Goal: Navigation & Orientation: Find specific page/section

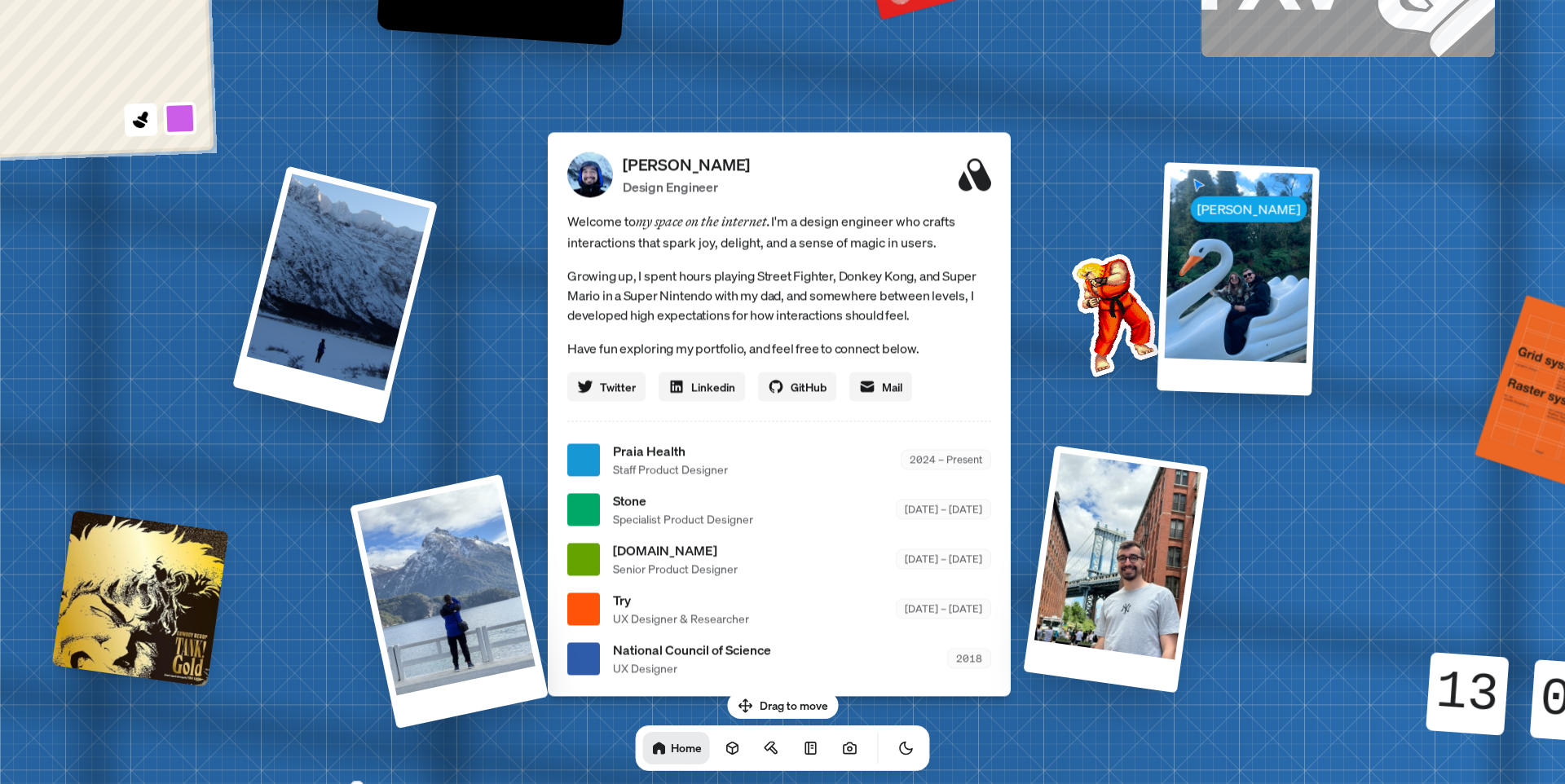
click at [635, 523] on span "Specialist Product Designer" at bounding box center [683, 518] width 141 height 17
click at [965, 464] on div "2024 – Present" at bounding box center [946, 459] width 91 height 21
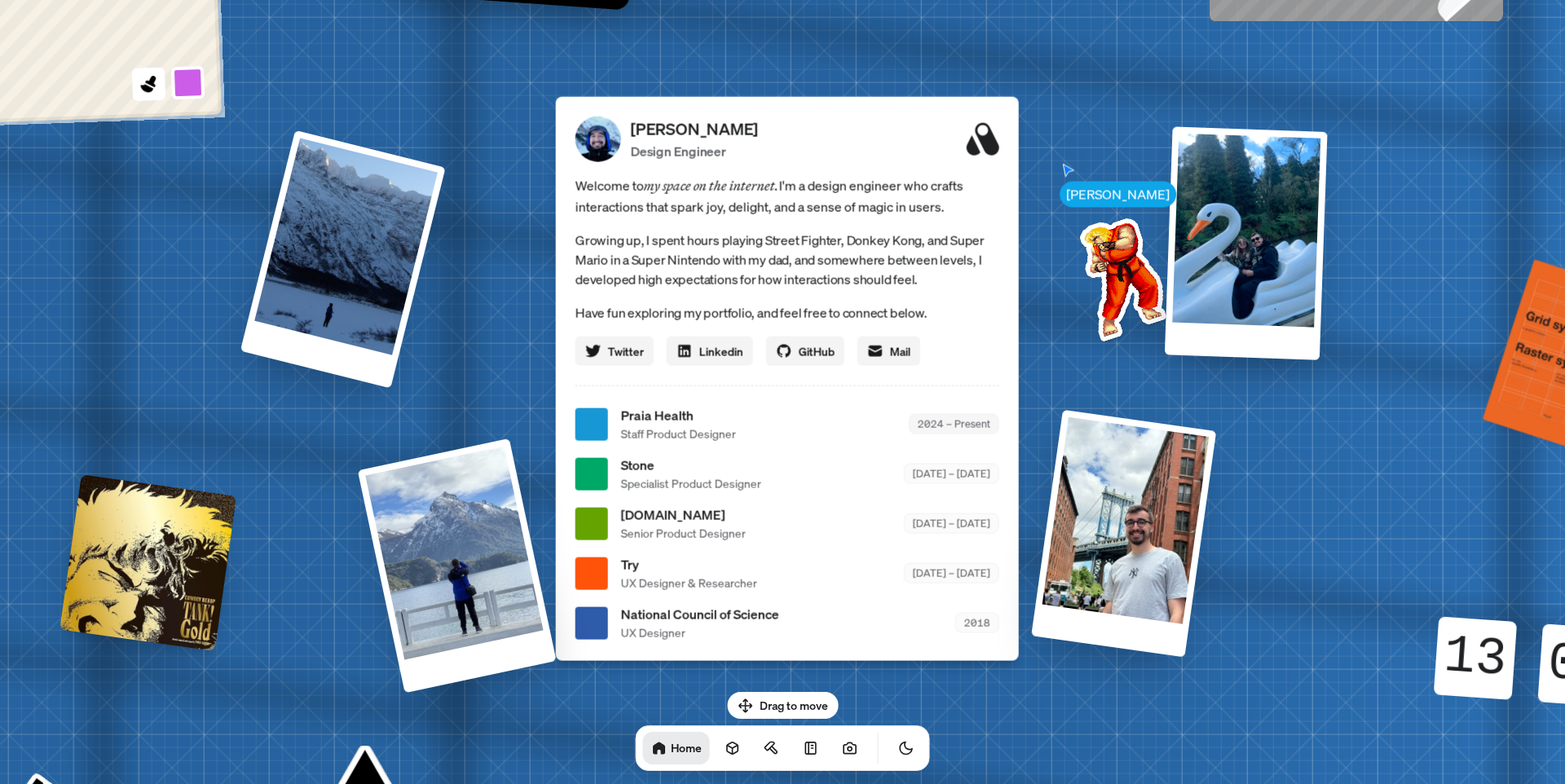
drag, startPoint x: 932, startPoint y: 423, endPoint x: 1010, endPoint y: 427, distance: 78.1
click at [999, 427] on div "2024 – Present" at bounding box center [955, 424] width 91 height 21
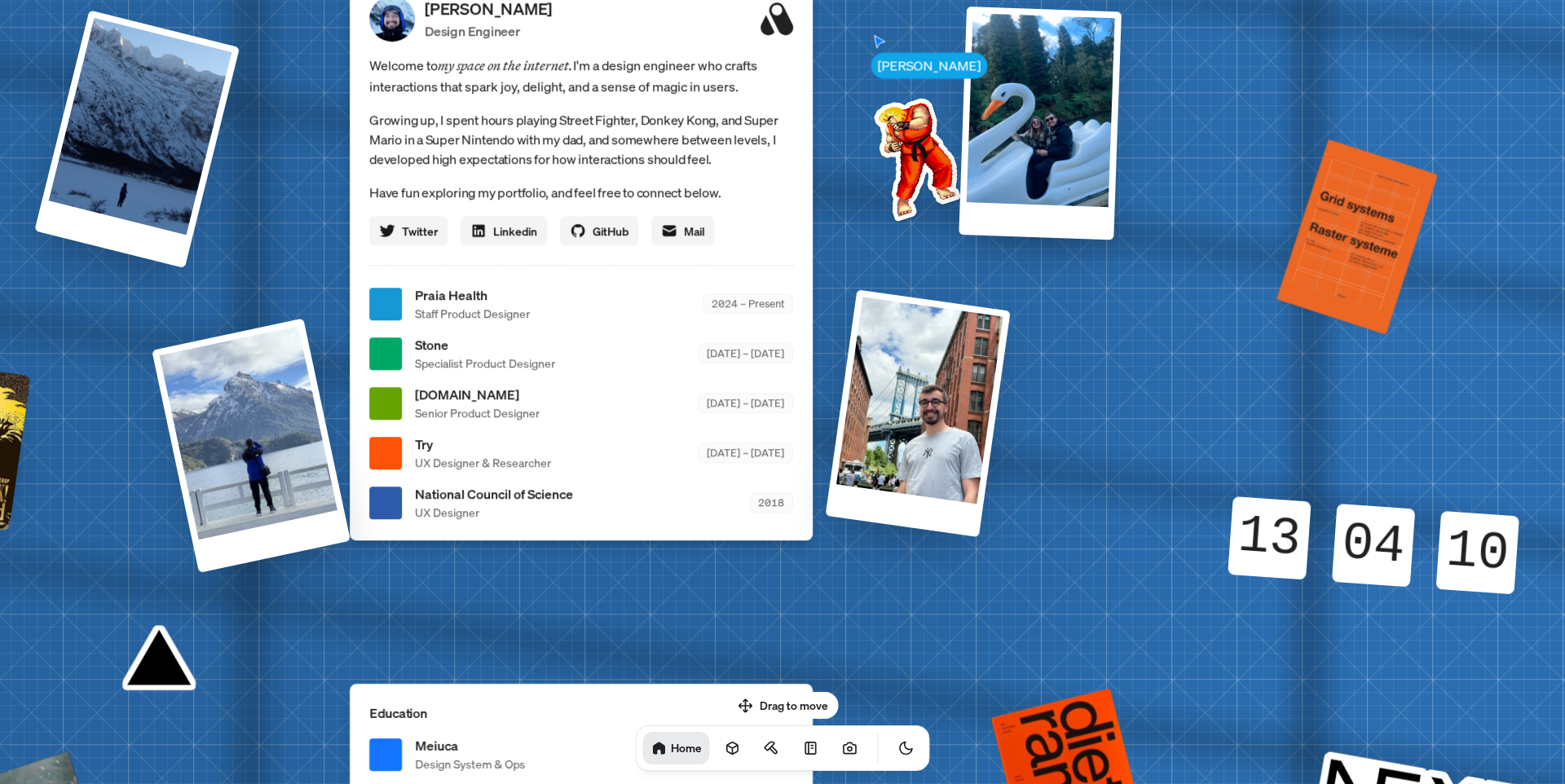
drag, startPoint x: 1127, startPoint y: 444, endPoint x: 604, endPoint y: 200, distance: 577.1
click at [611, 200] on div "[PERSON_NAME] [PERSON_NAME] Design Engineer Welcome to my space on the internet…" at bounding box center [585, 304] width 2439 height 2135
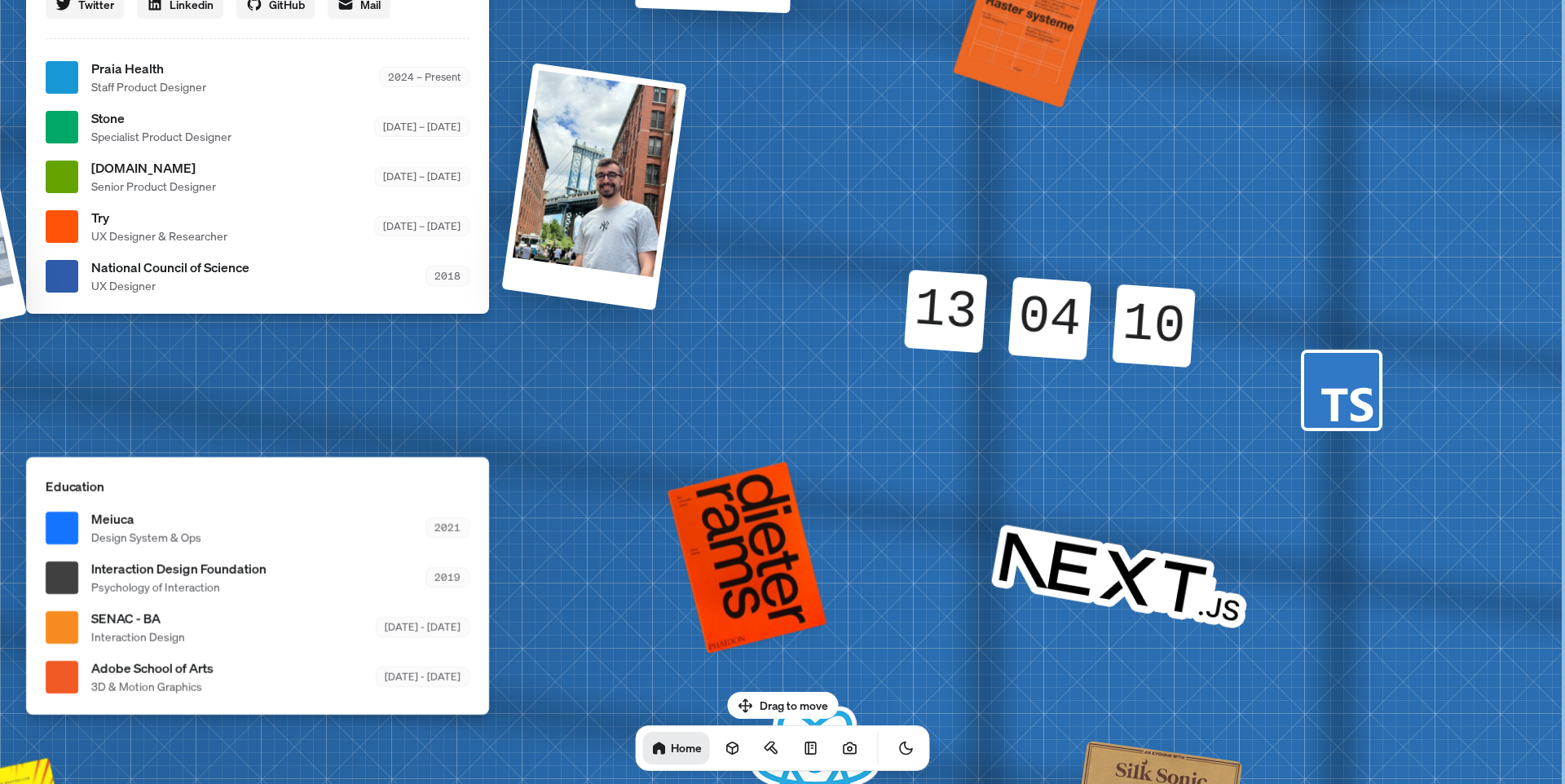
drag, startPoint x: 1012, startPoint y: 406, endPoint x: 234, endPoint y: 271, distance: 789.6
click at [250, 274] on div "[PERSON_NAME] [PERSON_NAME] Design Engineer Welcome to my space on the internet…" at bounding box center [261, 77] width 2439 height 2135
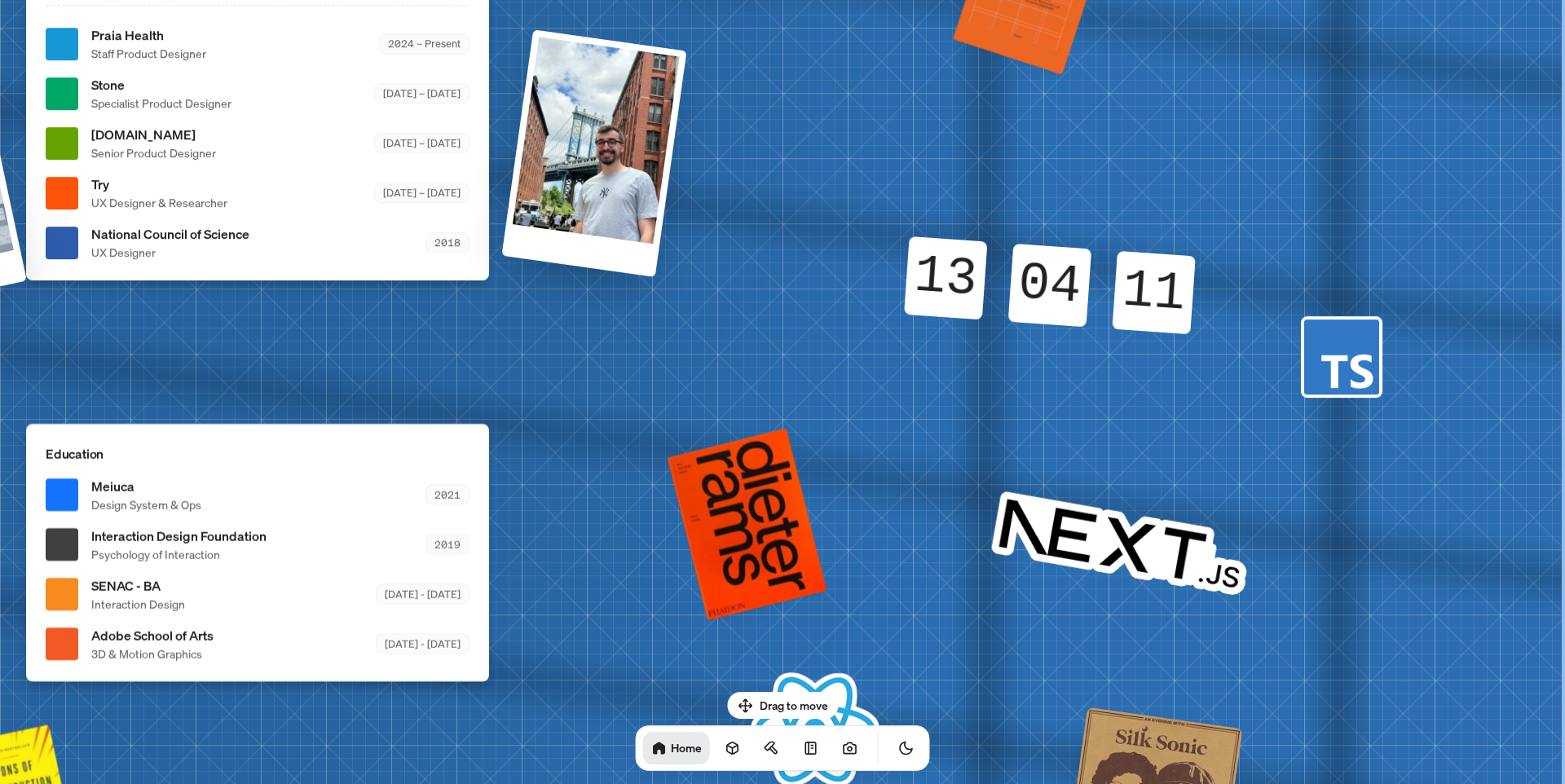
drag, startPoint x: 1010, startPoint y: 330, endPoint x: 934, endPoint y: 359, distance: 81.3
click at [890, 379] on div "13 13 13 13 04 04 04 04 10 11 11 10" at bounding box center [1050, 285] width 350 height 187
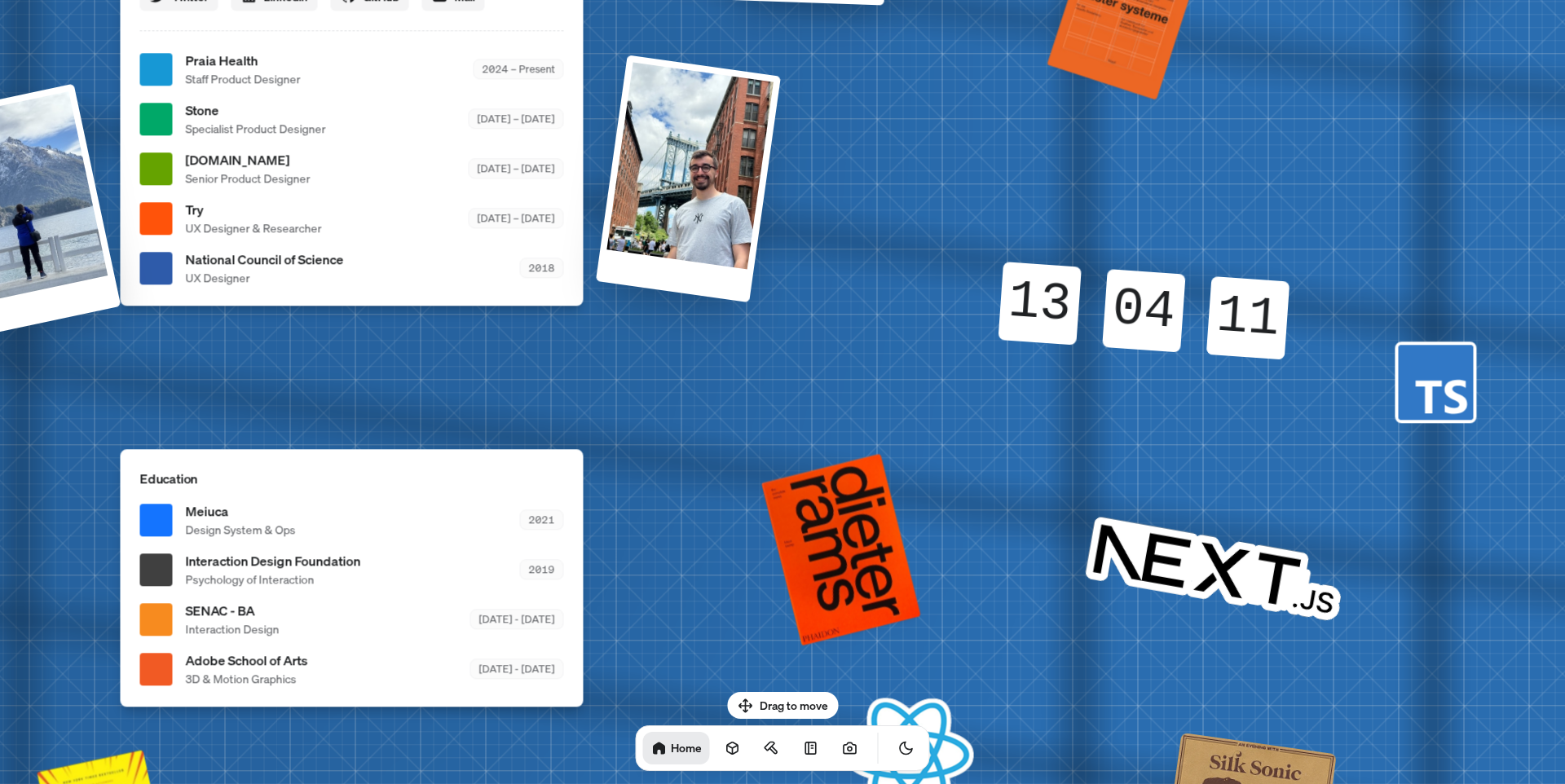
drag, startPoint x: 802, startPoint y: 409, endPoint x: 1193, endPoint y: 127, distance: 482.1
click at [1192, 120] on div "[PERSON_NAME] [PERSON_NAME] Design Engineer Welcome to my space on the internet…" at bounding box center [355, 69] width 2439 height 2135
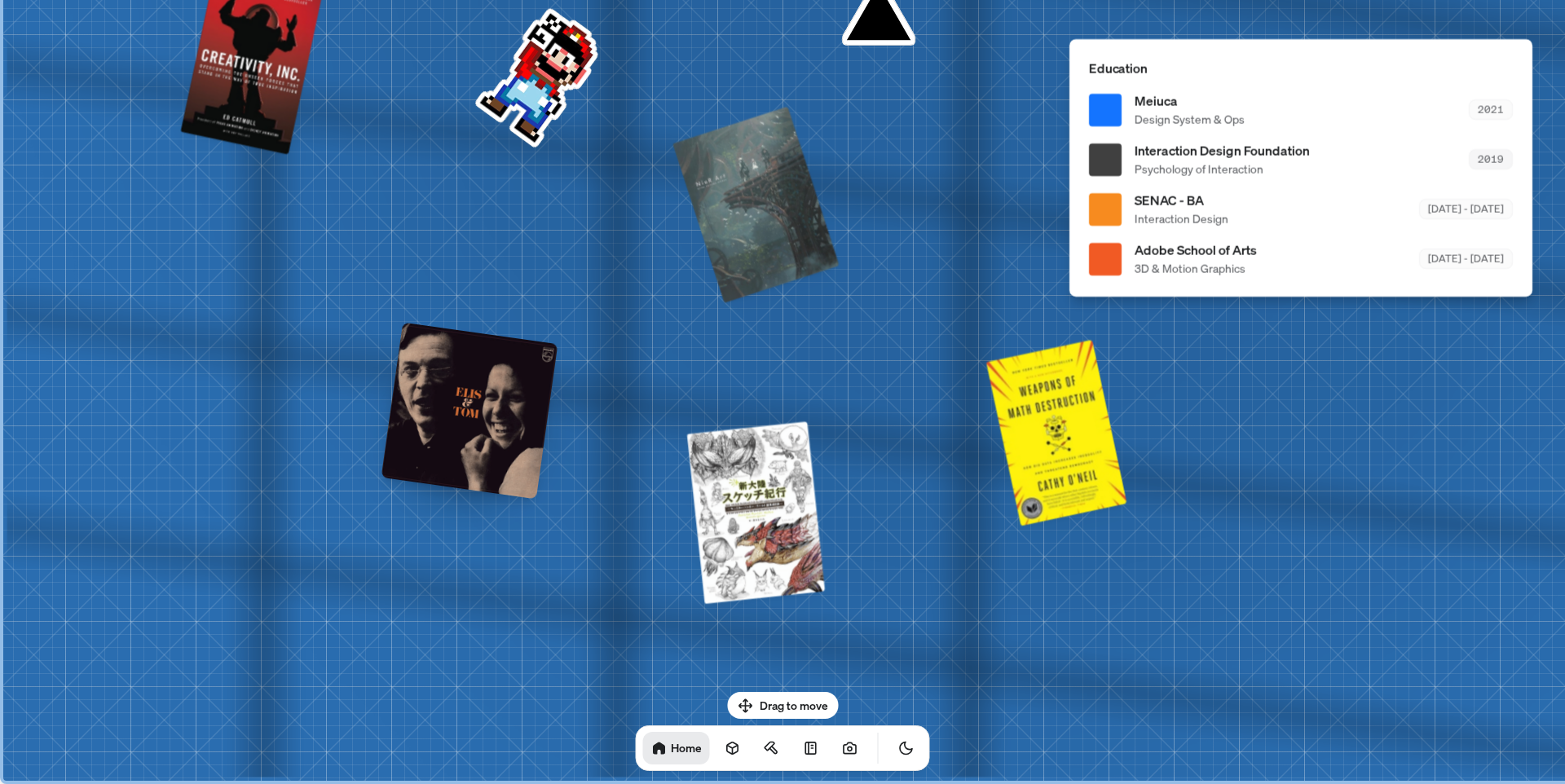
drag, startPoint x: 884, startPoint y: 357, endPoint x: 1494, endPoint y: 153, distance: 643.2
click at [726, 750] on link at bounding box center [733, 748] width 33 height 33
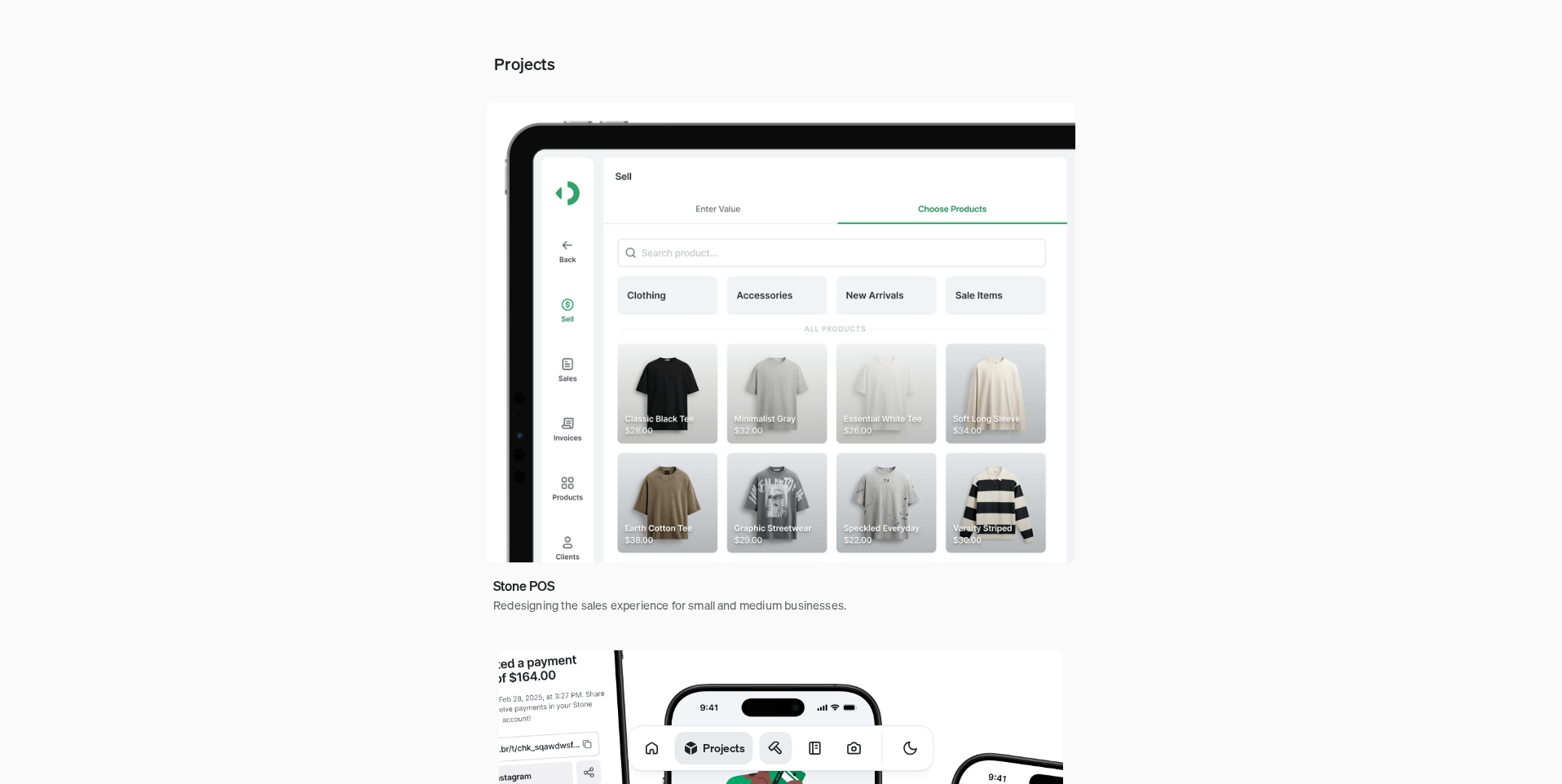
click at [768, 752] on icon at bounding box center [776, 748] width 16 height 16
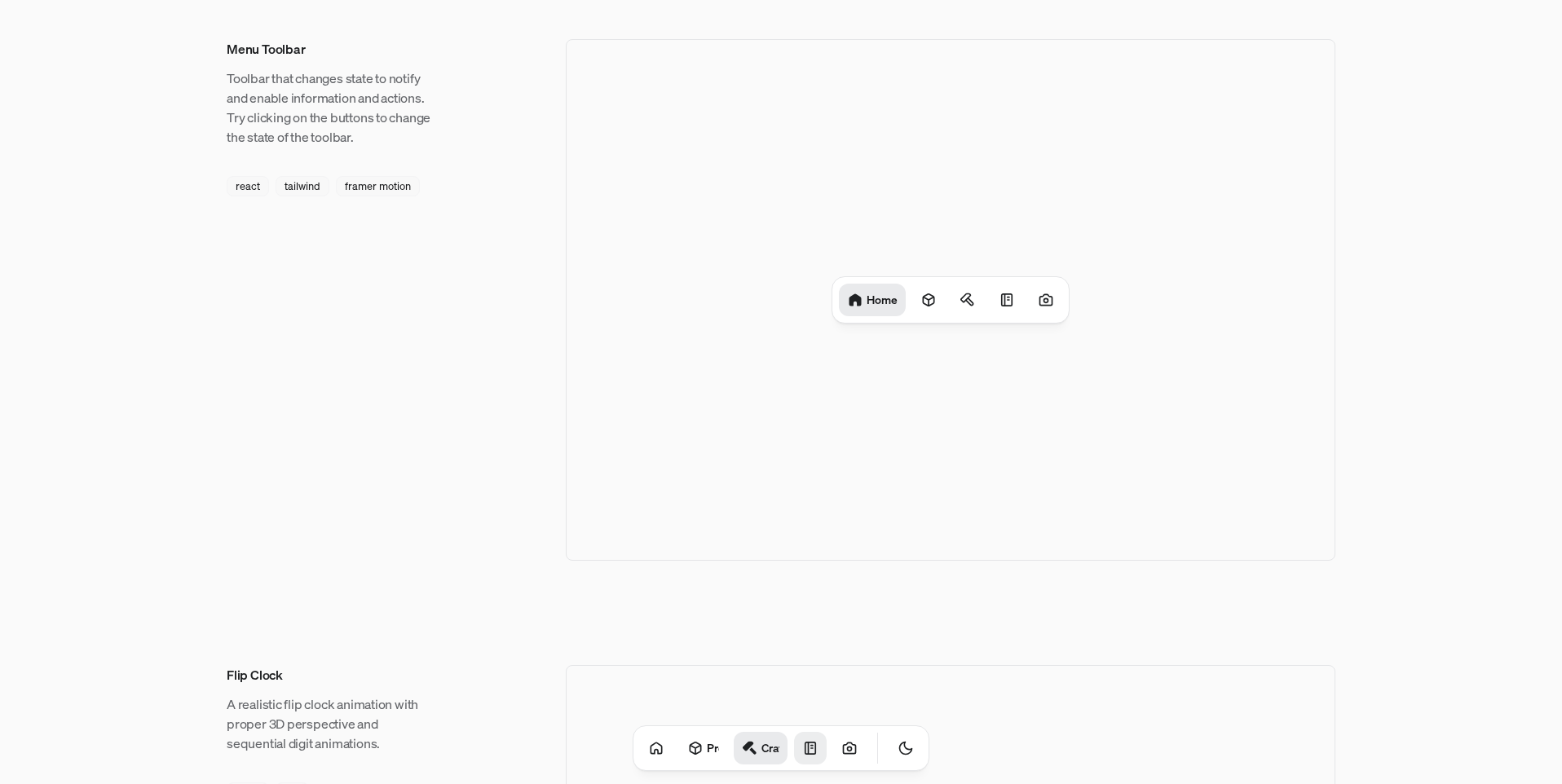
click at [802, 751] on link at bounding box center [810, 748] width 33 height 33
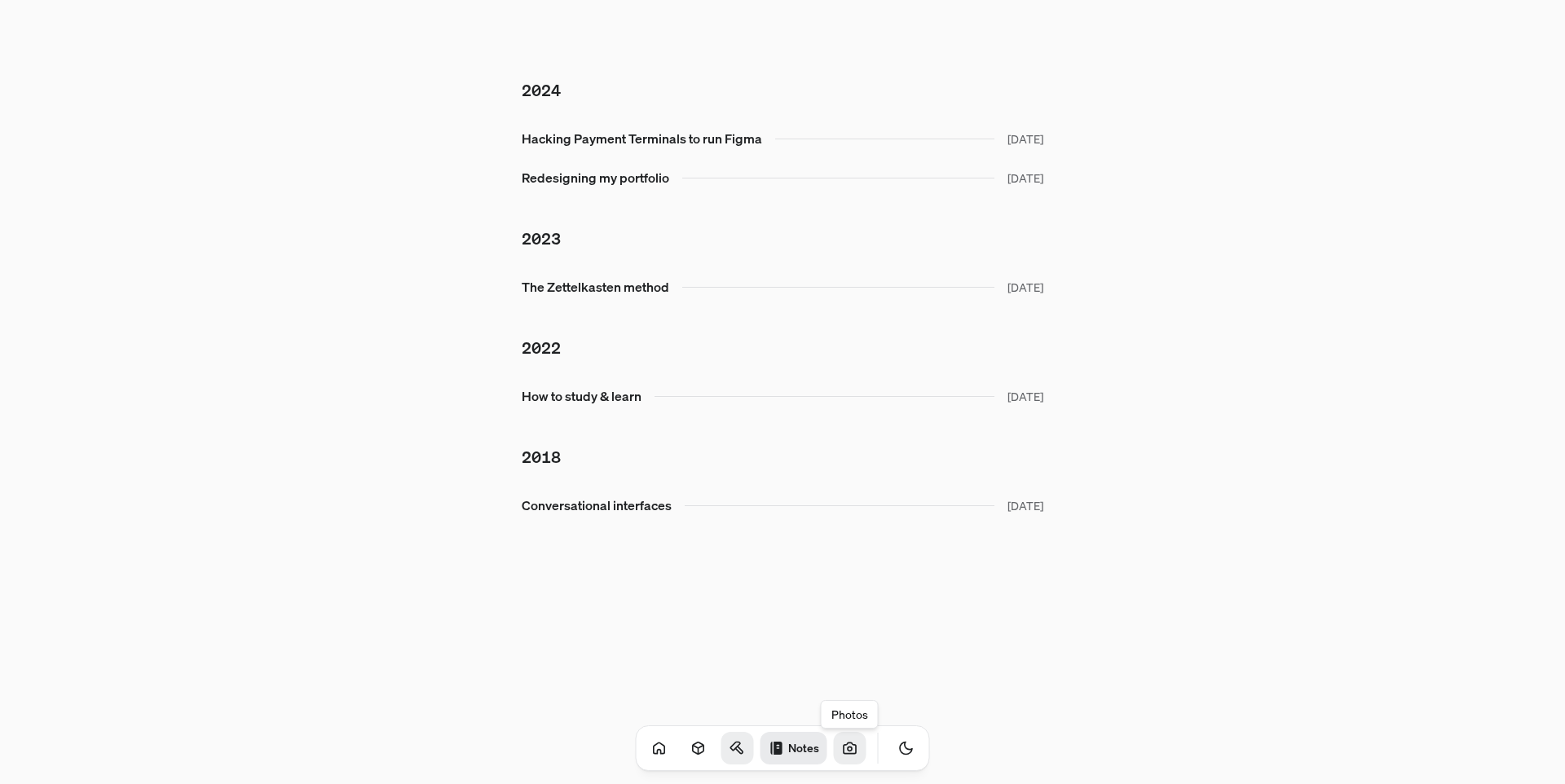
click at [848, 748] on icon at bounding box center [849, 748] width 4 height 4
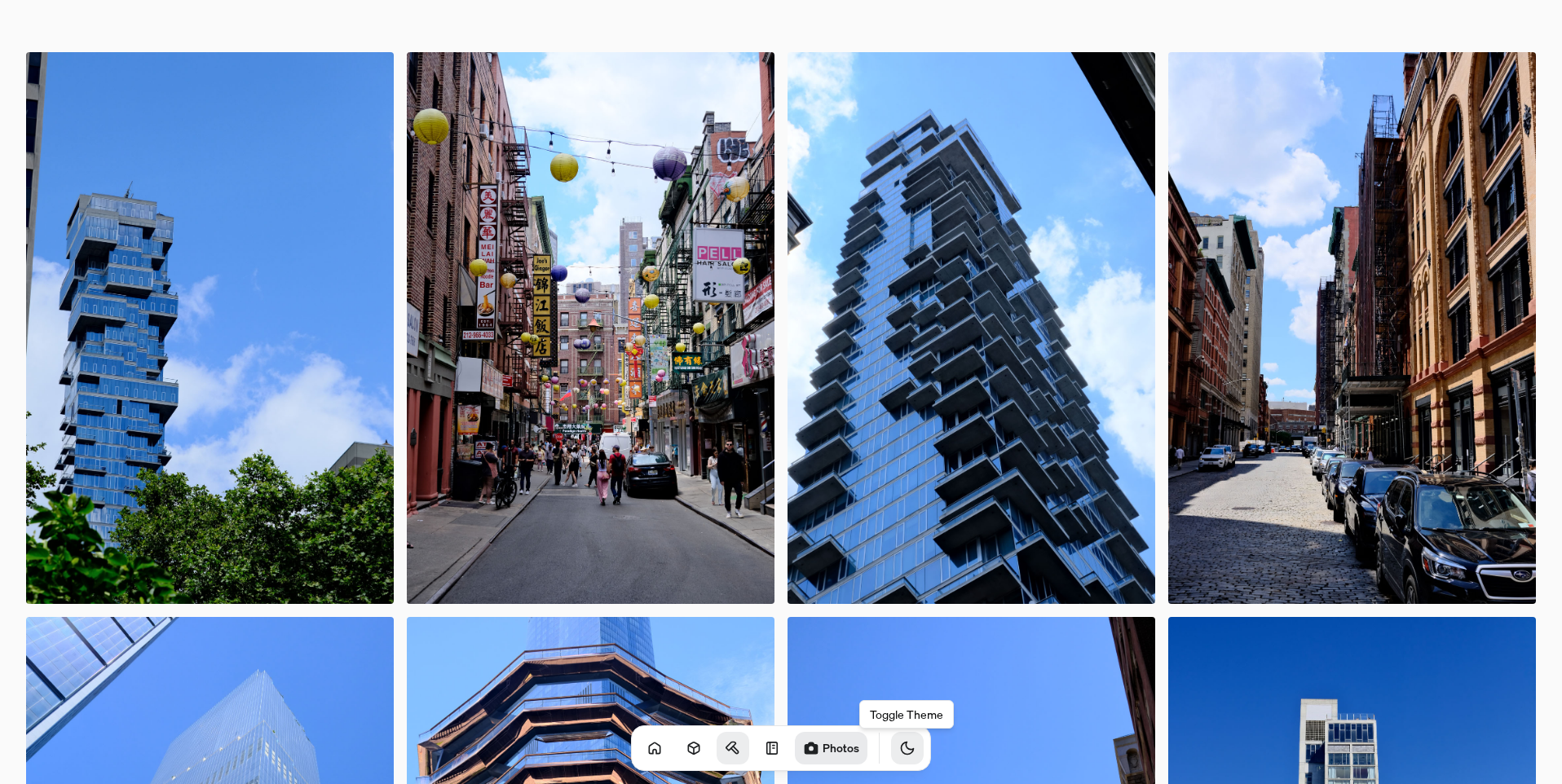
click at [892, 745] on button "Toggle Theme" at bounding box center [908, 748] width 33 height 33
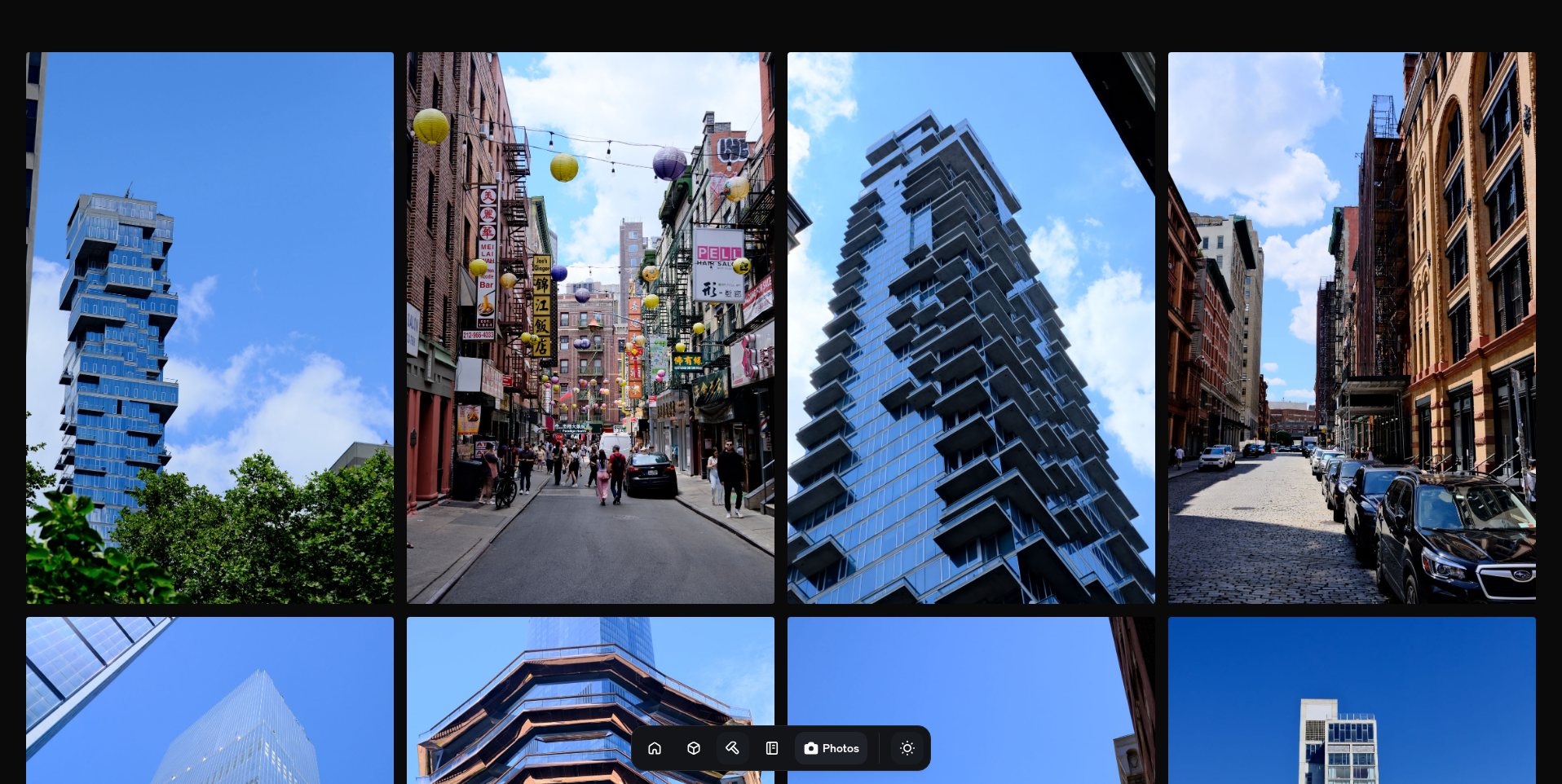
click at [899, 745] on icon "Toggle Theme" at bounding box center [907, 748] width 16 height 16
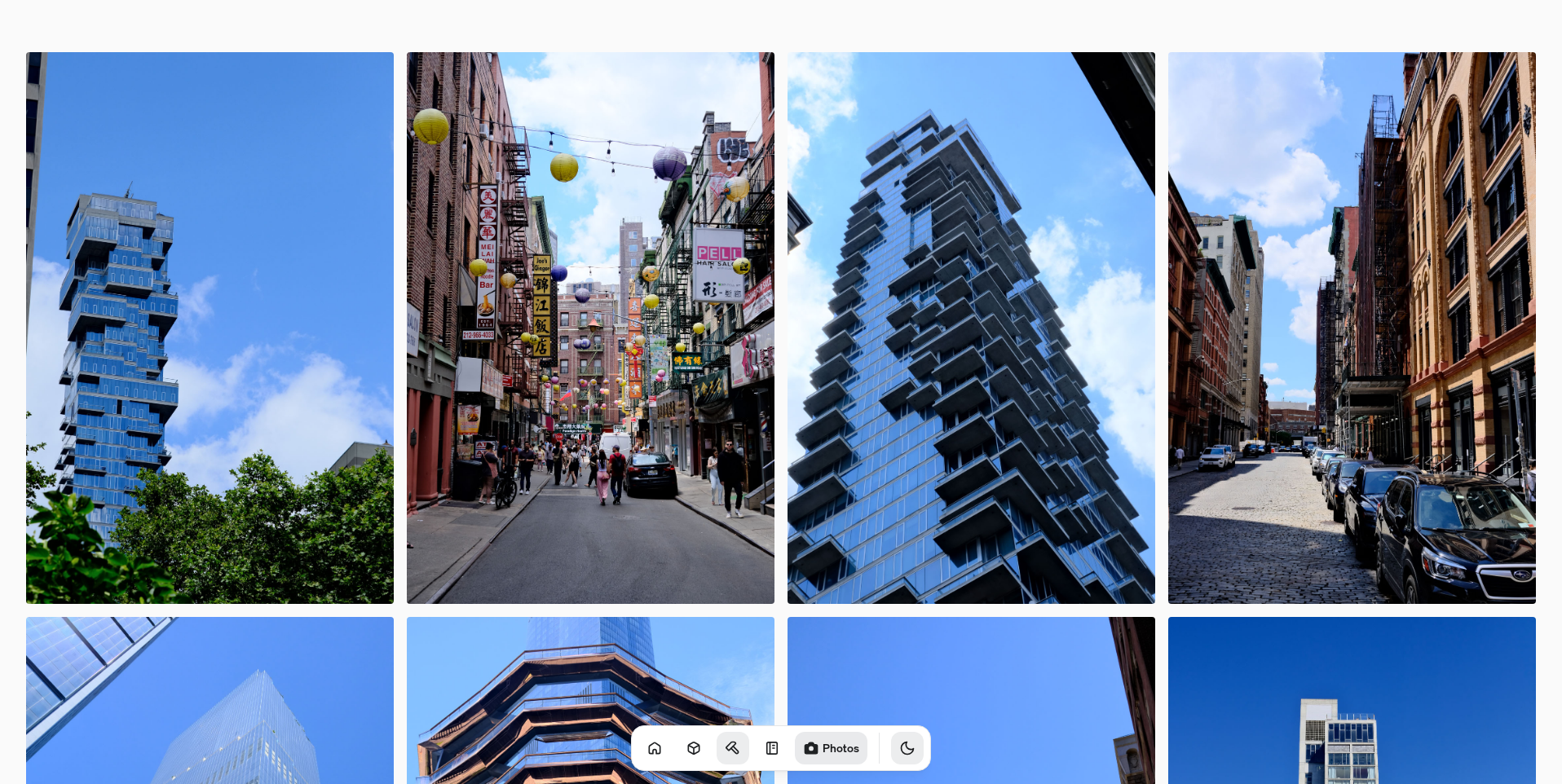
click at [902, 745] on icon "Toggle Theme" at bounding box center [908, 749] width 12 height 12
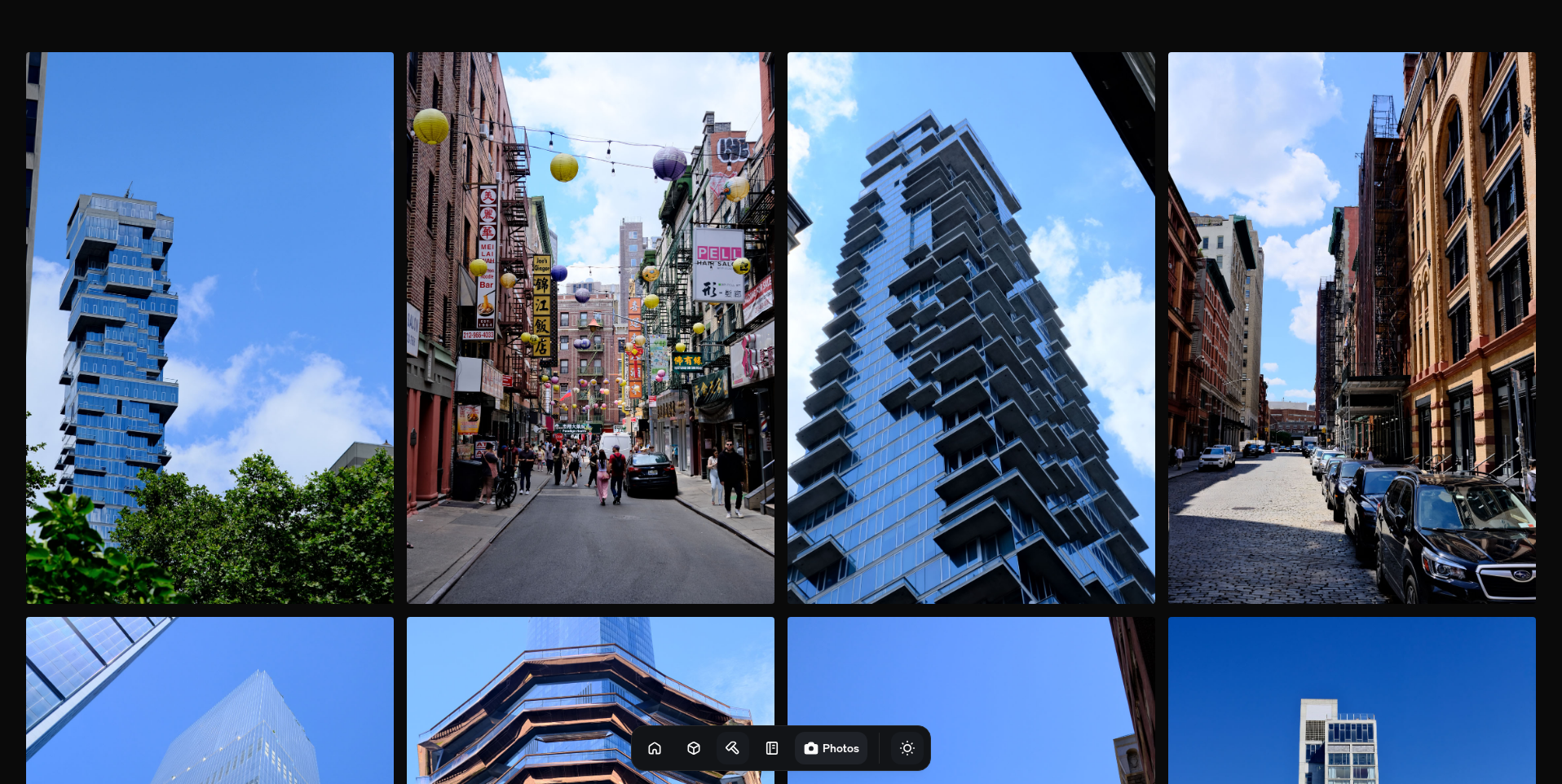
click at [0, 0] on button "Toggle Audio" at bounding box center [0, 0] width 0 height 0
click at [0, 0] on icon "Toggle Audio" at bounding box center [0, 0] width 0 height 0
click at [899, 749] on icon "Toggle Theme" at bounding box center [907, 748] width 16 height 16
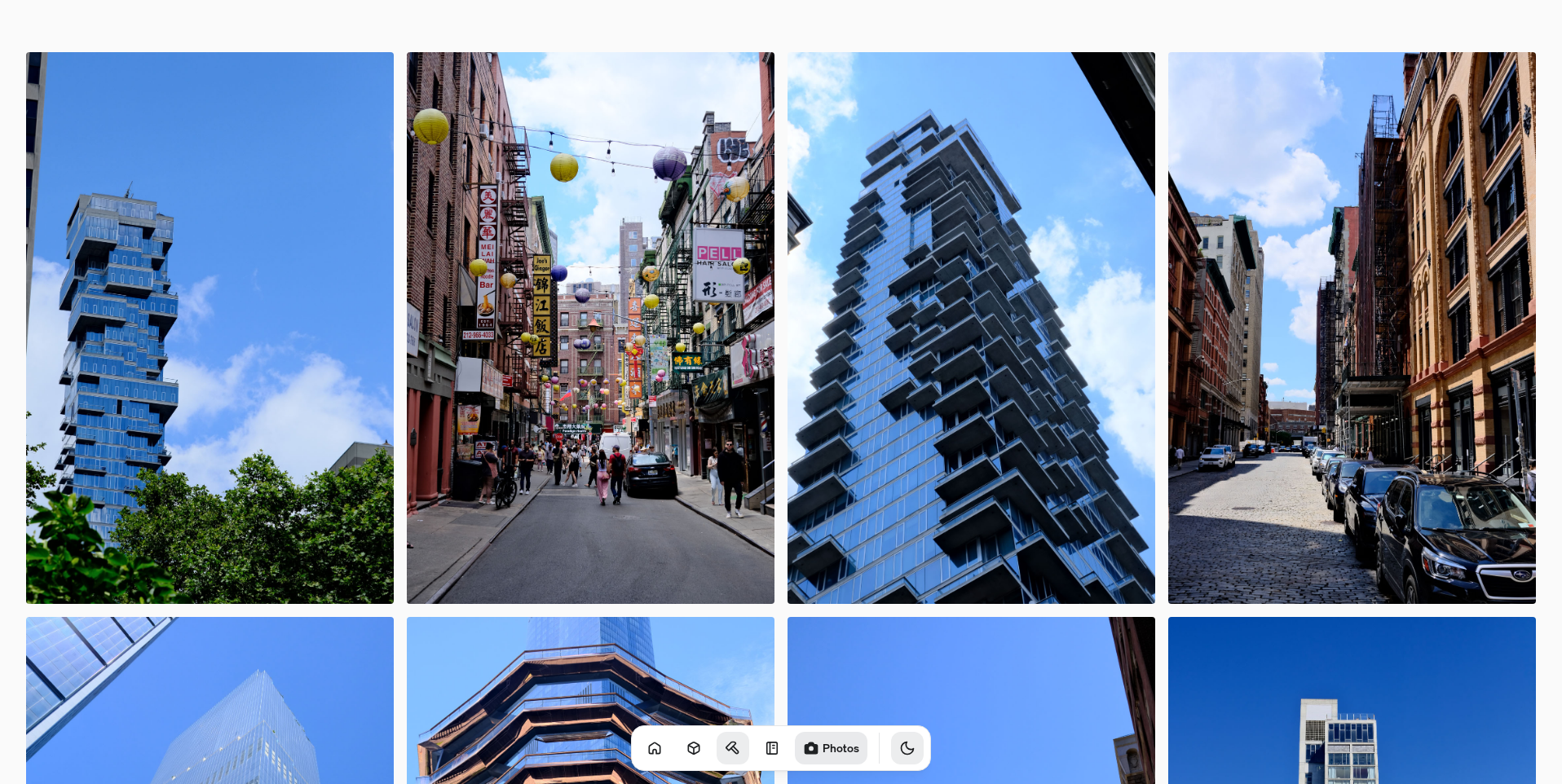
click at [899, 749] on icon "Toggle Theme" at bounding box center [907, 748] width 16 height 16
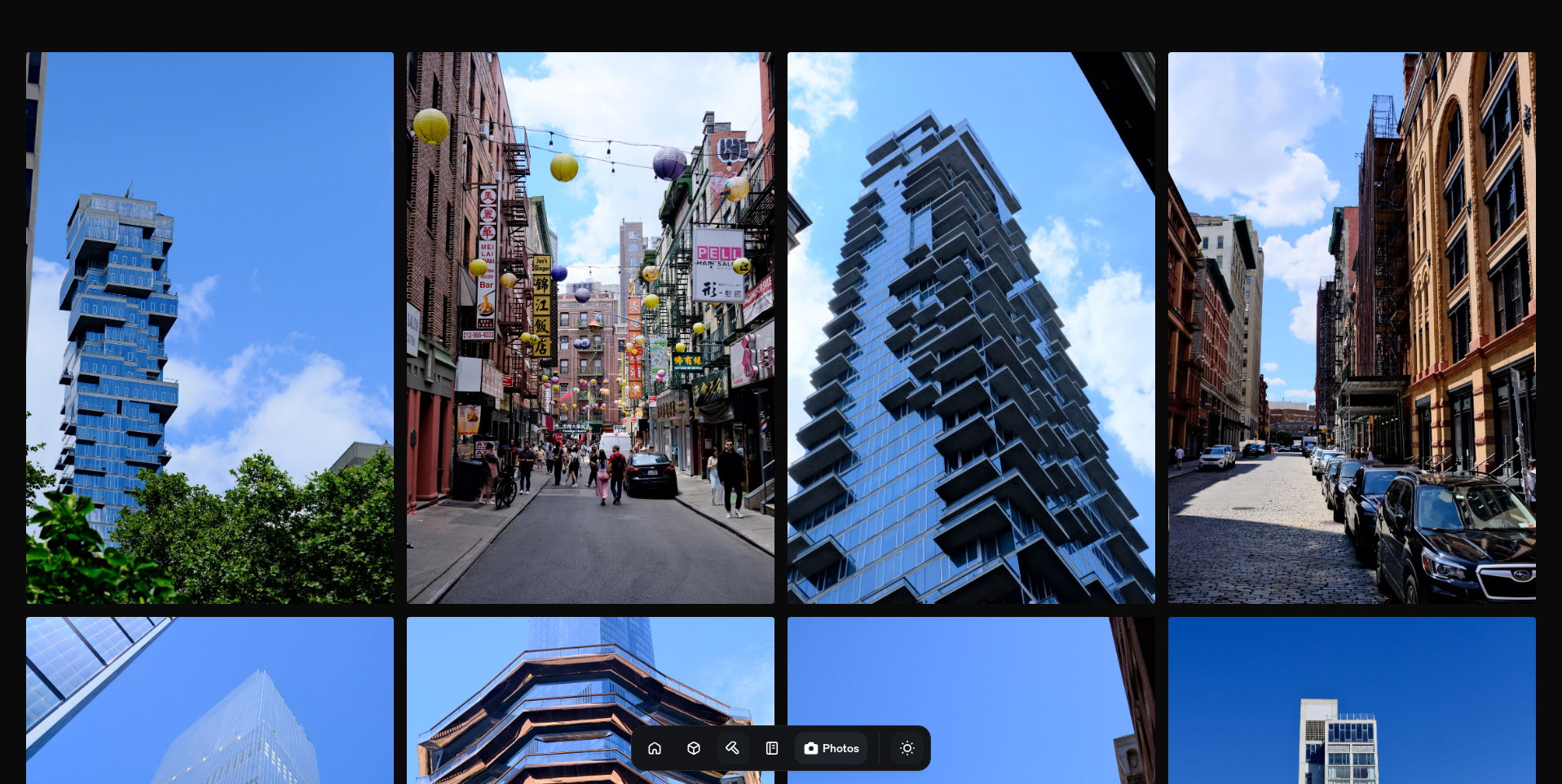
click at [0, 0] on icon "Toggle Audio" at bounding box center [0, 0] width 0 height 0
click at [892, 751] on button "Toggle Theme" at bounding box center [908, 748] width 33 height 33
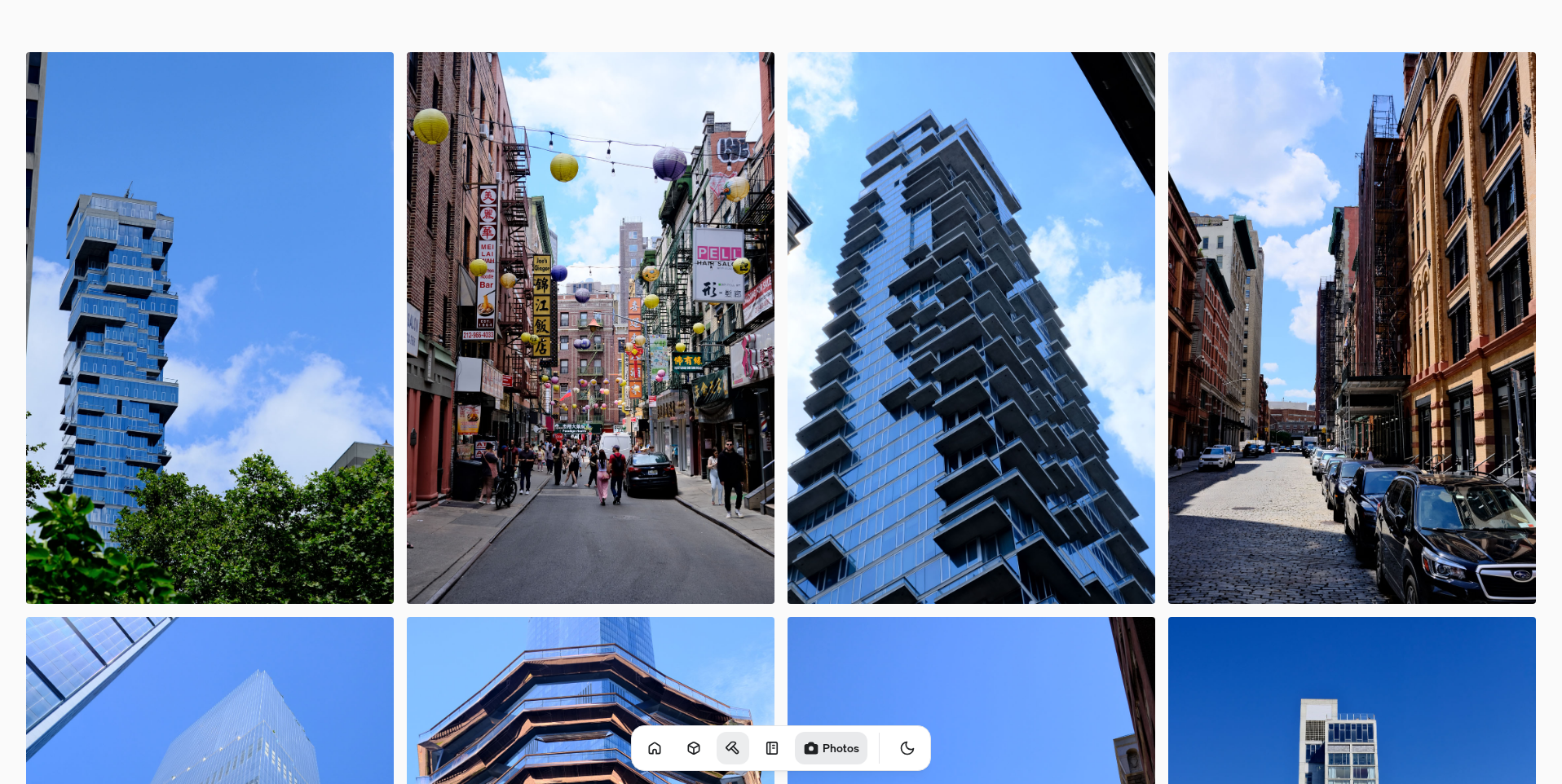
click at [735, 751] on div "Photos" at bounding box center [781, 748] width 300 height 45
click at [756, 745] on link at bounding box center [772, 748] width 33 height 33
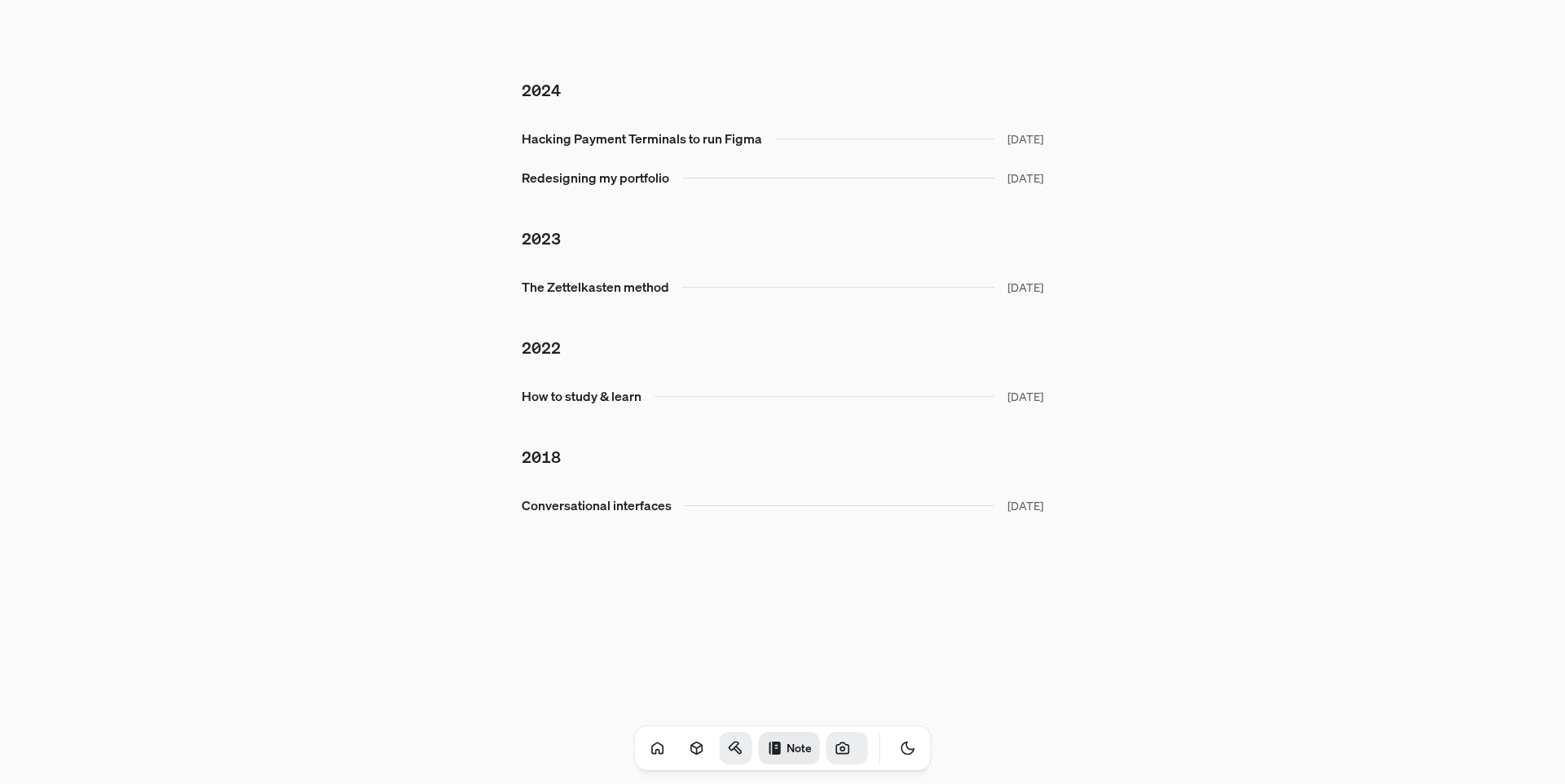
click at [728, 745] on icon at bounding box center [735, 748] width 16 height 16
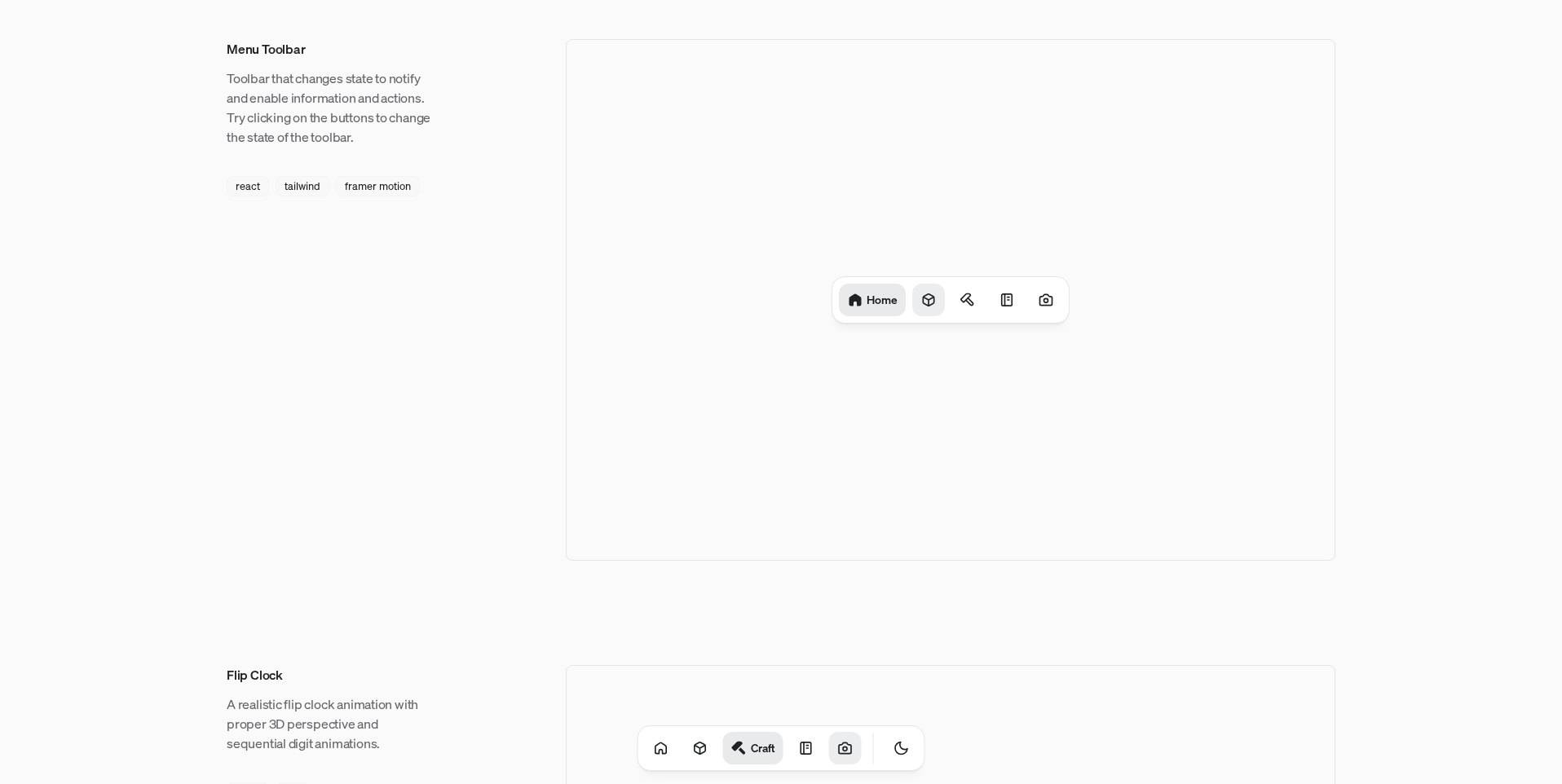
click at [929, 299] on icon at bounding box center [928, 300] width 10 height 12
click at [970, 302] on icon at bounding box center [973, 300] width 16 height 16
click at [985, 301] on div "Projects Craft" at bounding box center [950, 299] width 232 height 45
click at [1000, 301] on icon at bounding box center [1004, 300] width 16 height 16
click at [1034, 302] on div at bounding box center [1046, 300] width 33 height 33
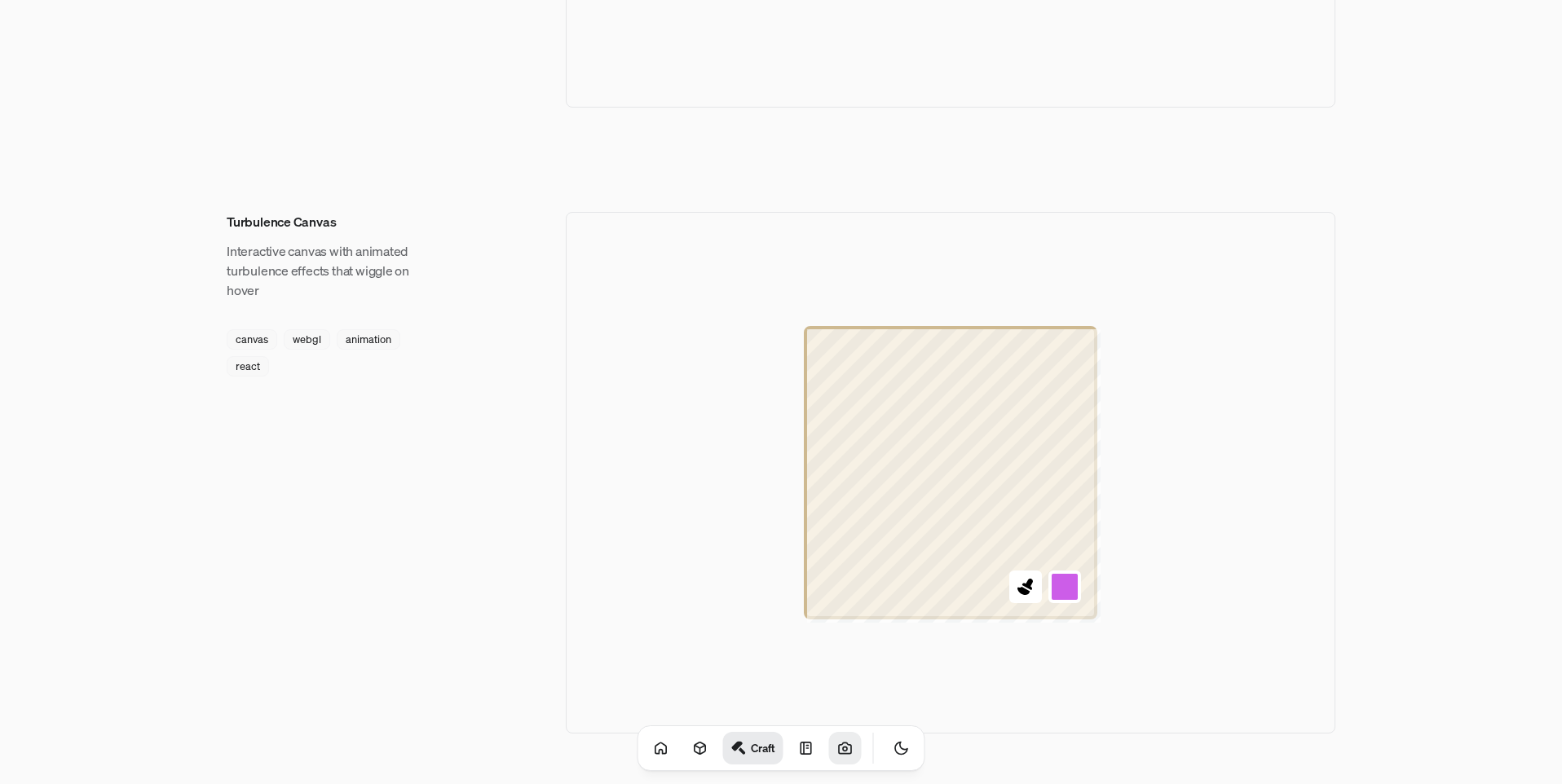
scroll to position [1872, 0]
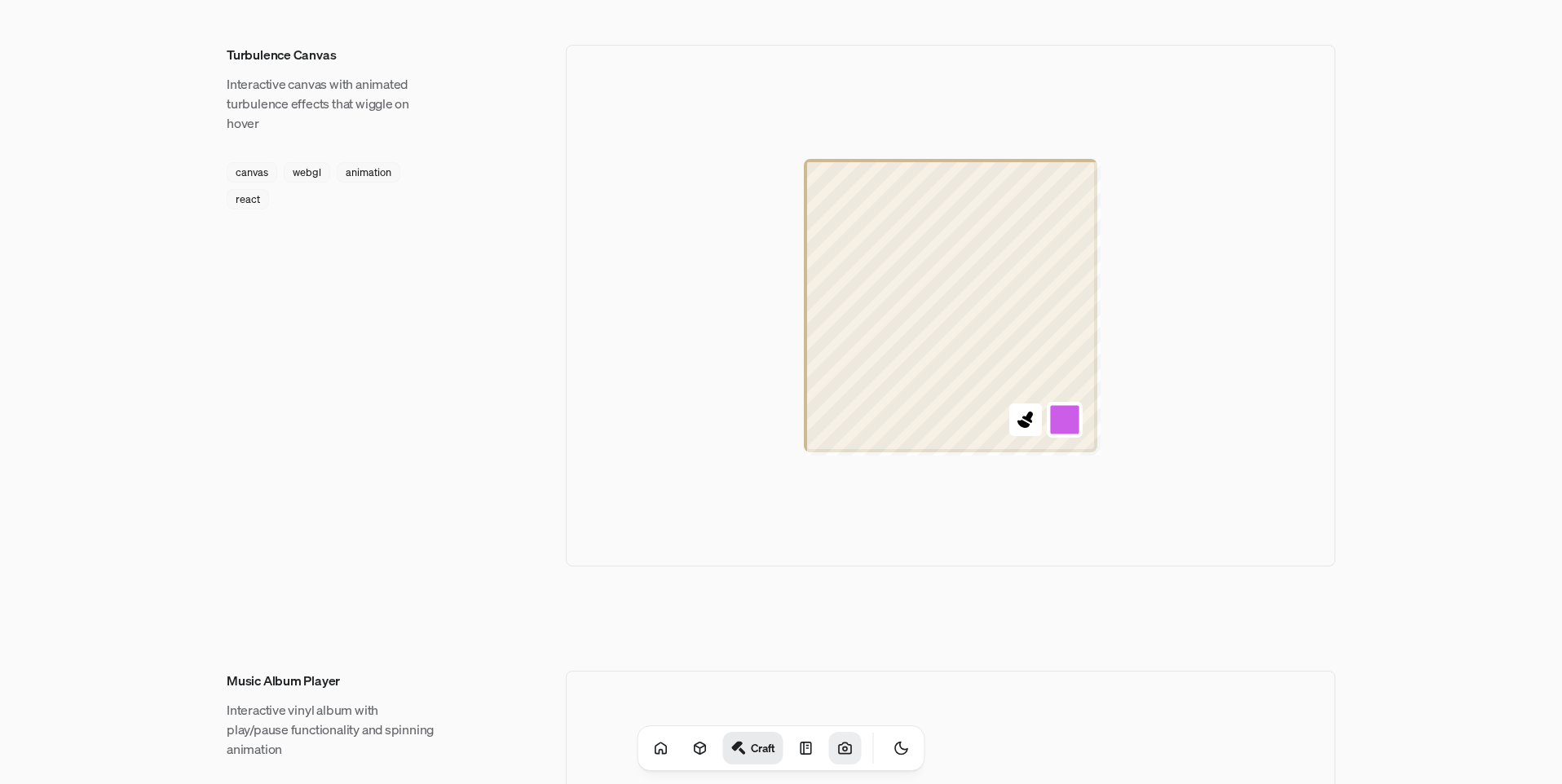
click at [1066, 423] on button at bounding box center [1065, 420] width 36 height 36
click at [1066, 338] on button at bounding box center [1065, 342] width 36 height 36
click at [1034, 416] on icon at bounding box center [1025, 419] width 21 height 21
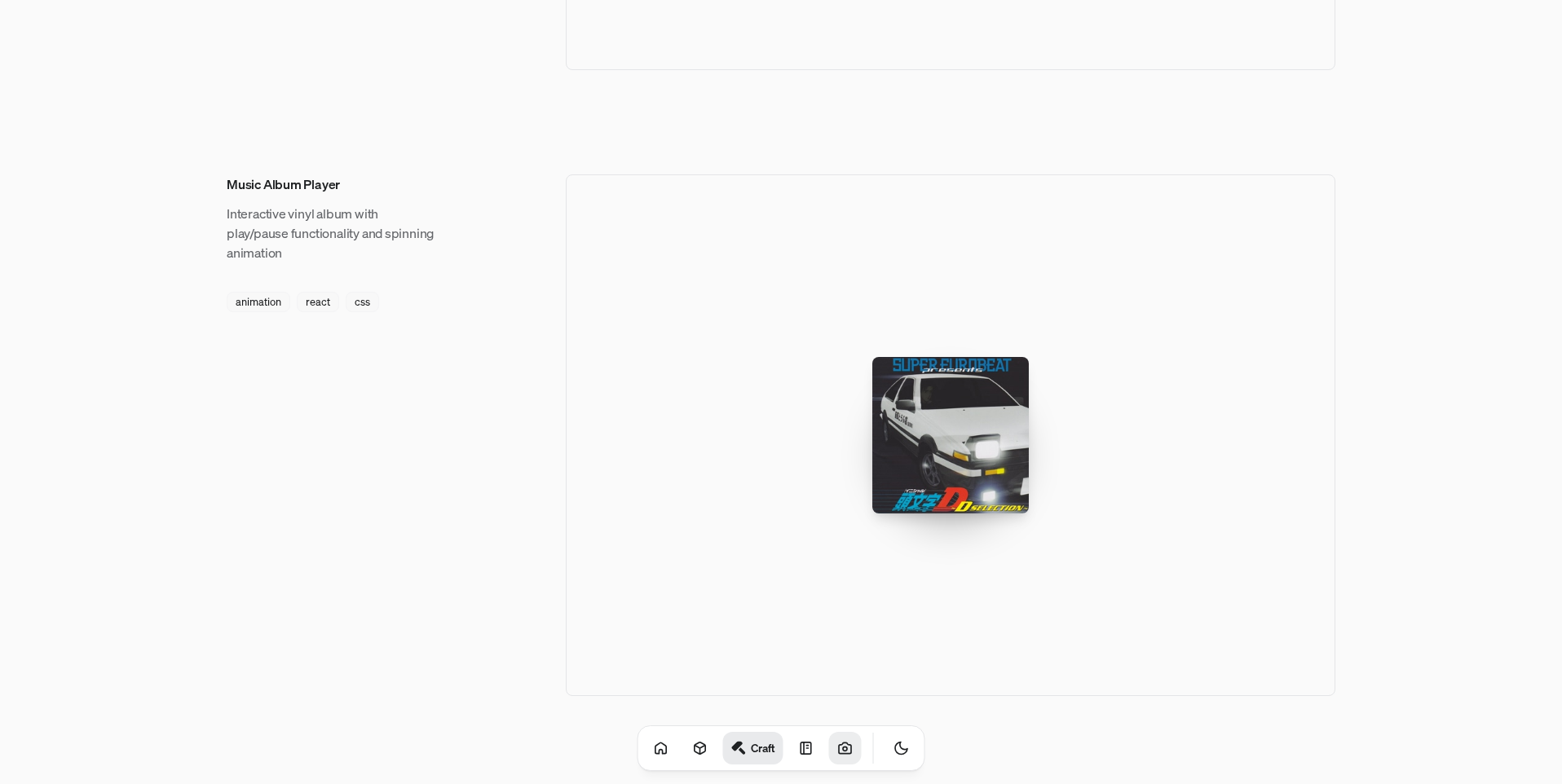
scroll to position [2411, 0]
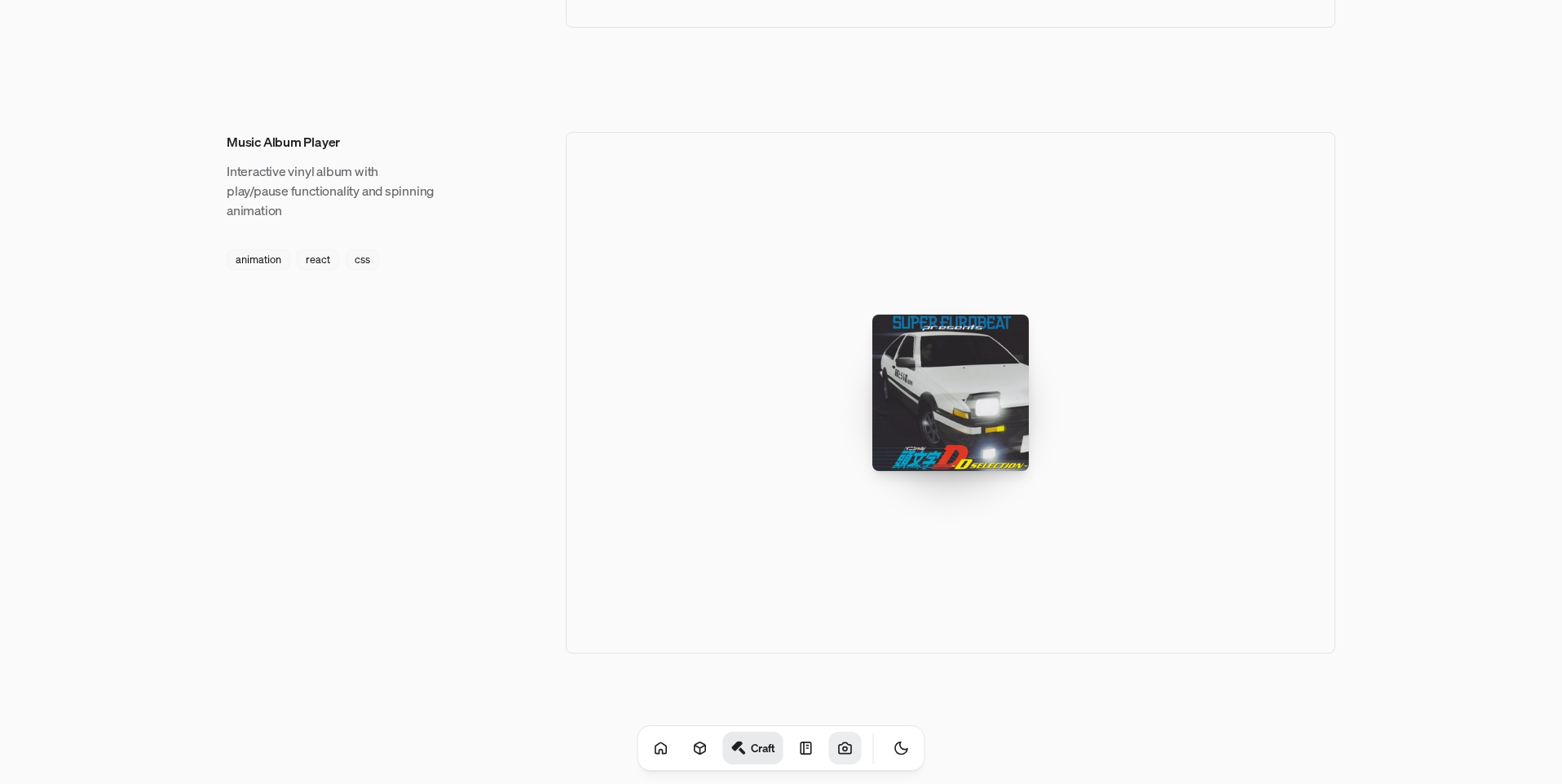
click at [976, 368] on div at bounding box center [951, 392] width 157 height 157
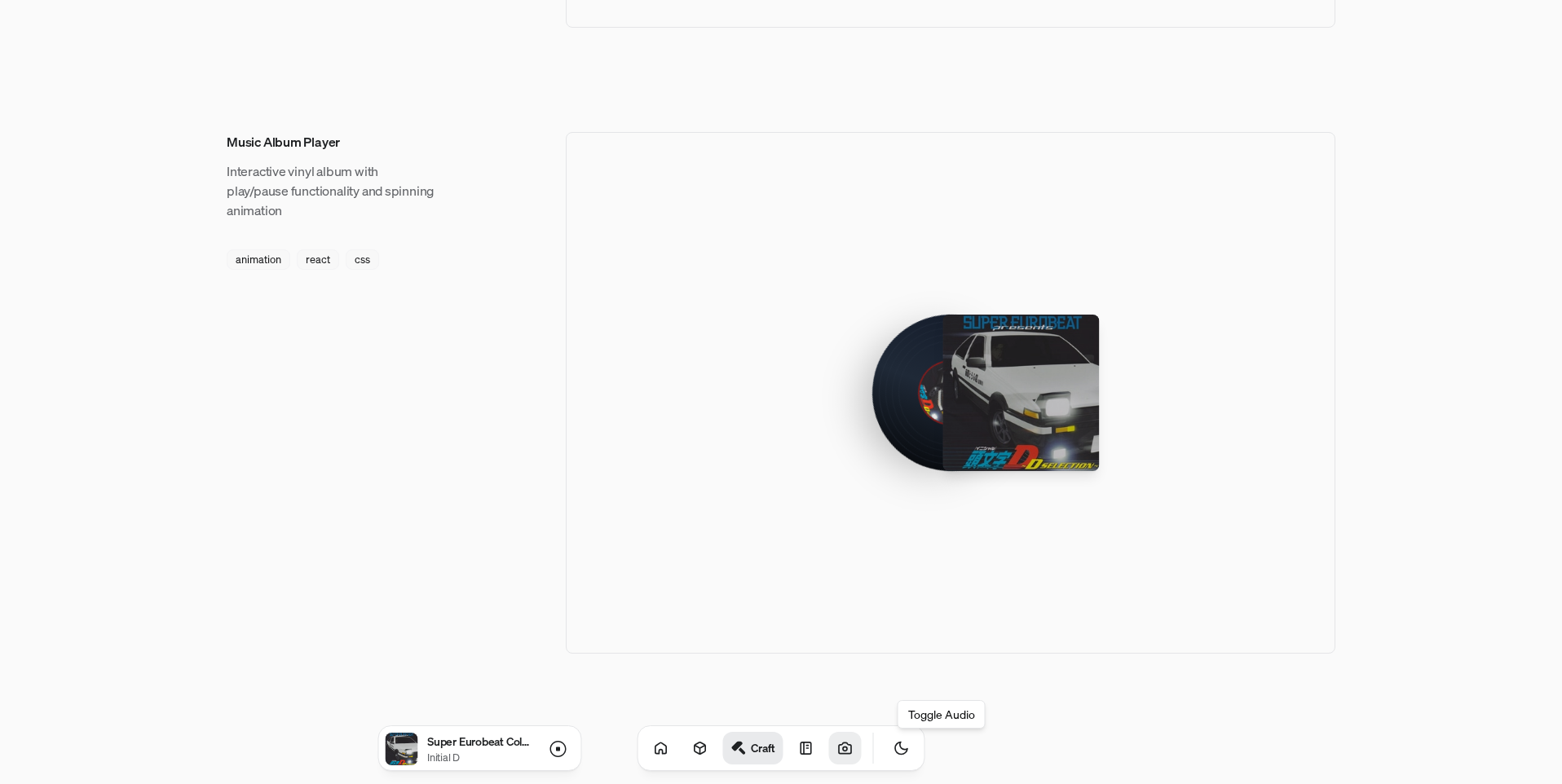
click at [0, 0] on button "Toggle Audio" at bounding box center [0, 0] width 0 height 0
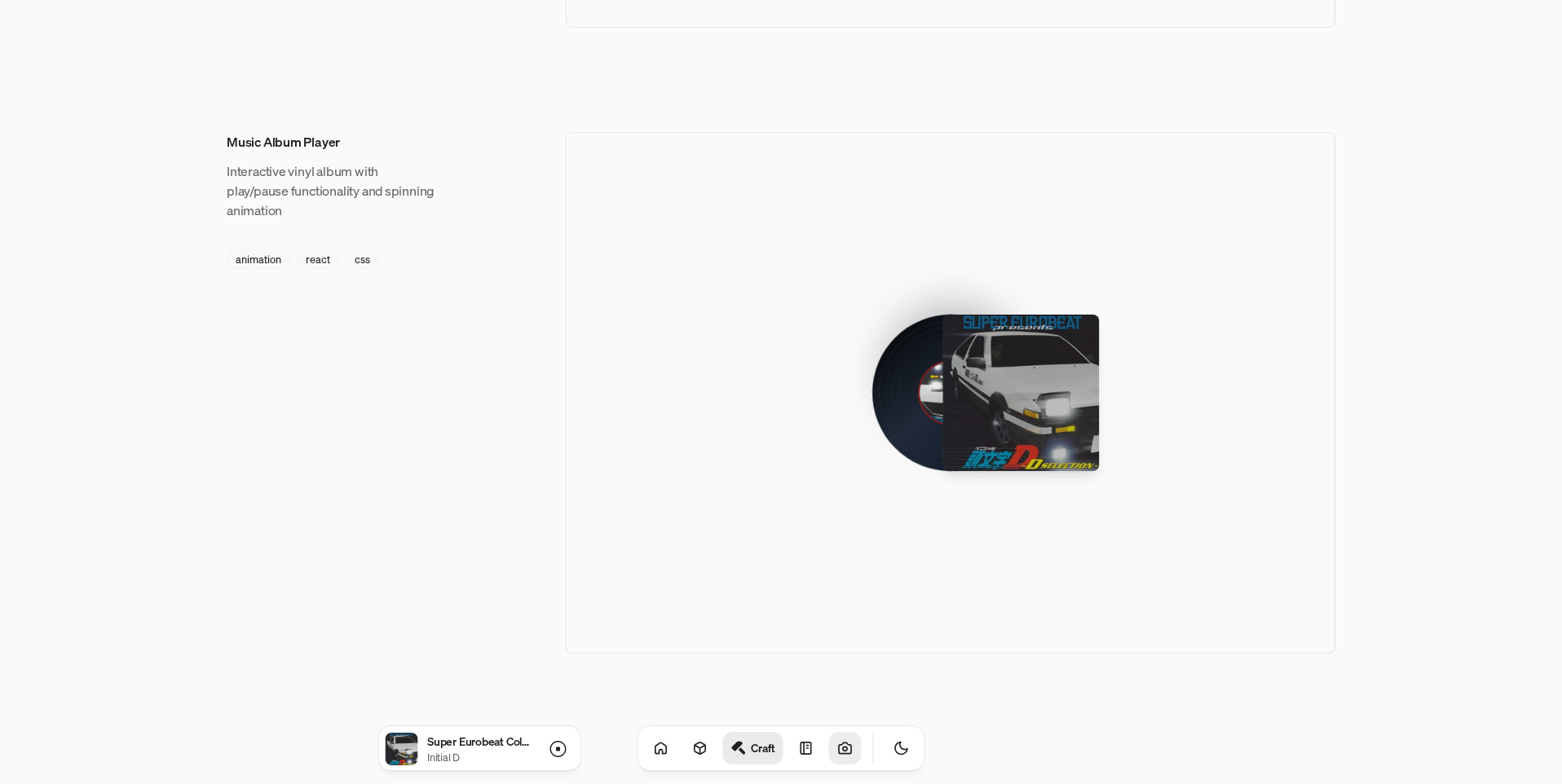
click at [1019, 366] on div at bounding box center [1021, 392] width 157 height 157
